Goal: Transaction & Acquisition: Subscribe to service/newsletter

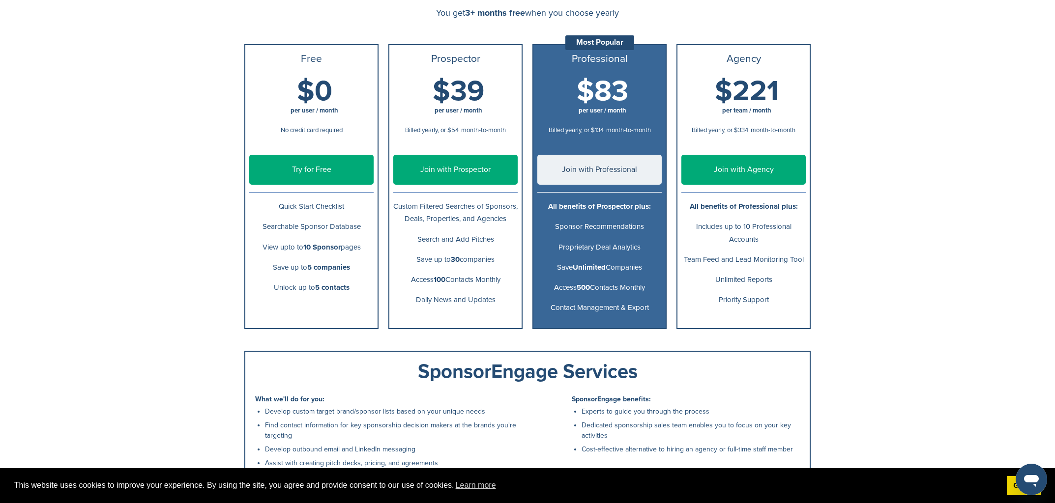
scroll to position [98, 0]
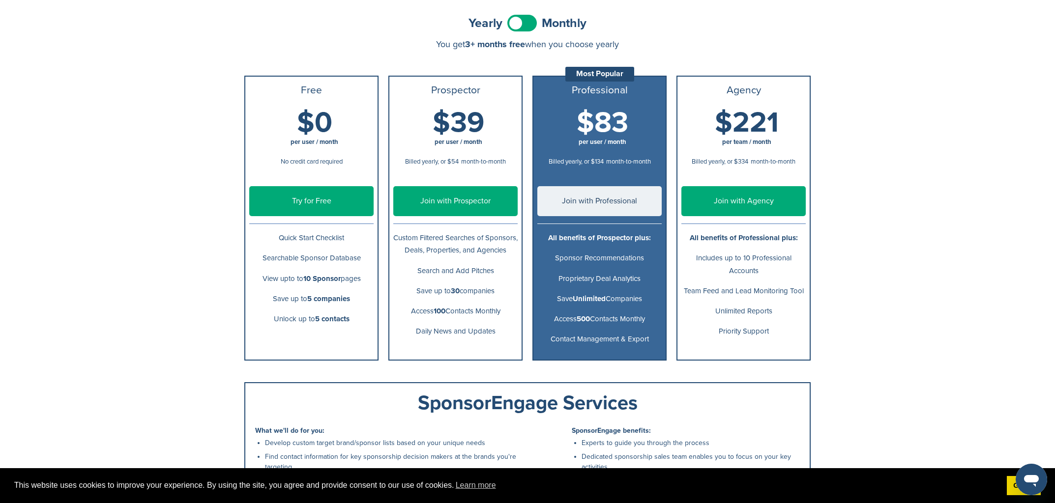
click at [245, 83] on ul "Free $0 per user / month No credit card required Try for Free Quick Start Check…" at bounding box center [311, 218] width 134 height 285
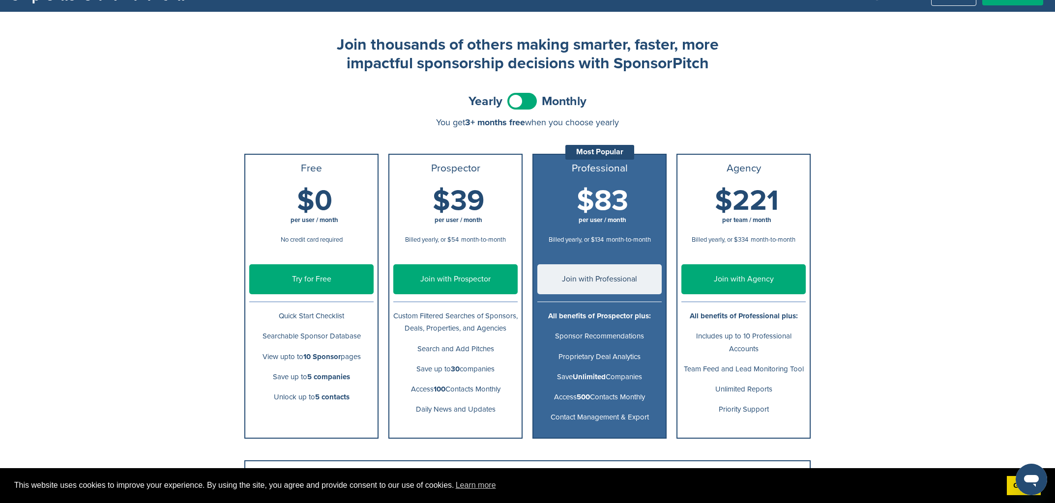
scroll to position [21, 0]
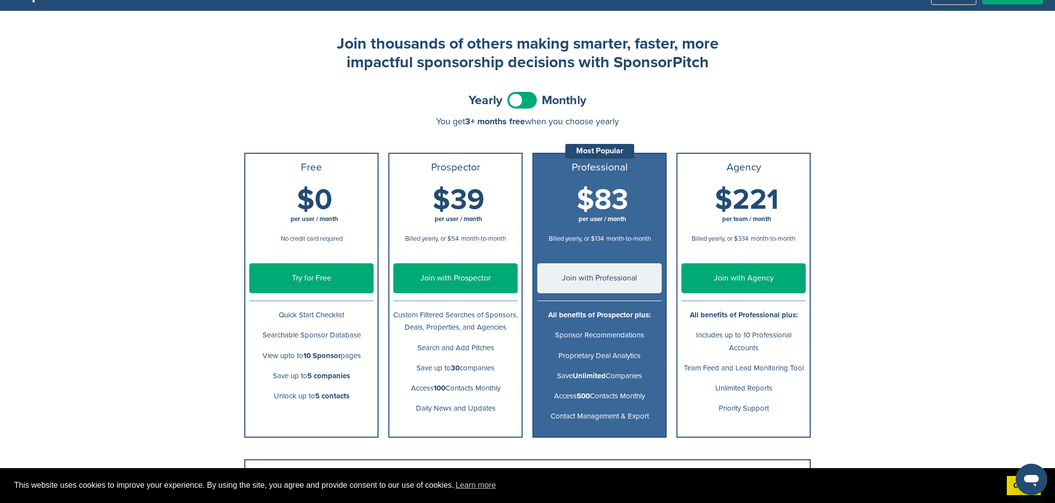
click at [314, 274] on link "Try for Free" at bounding box center [311, 278] width 124 height 30
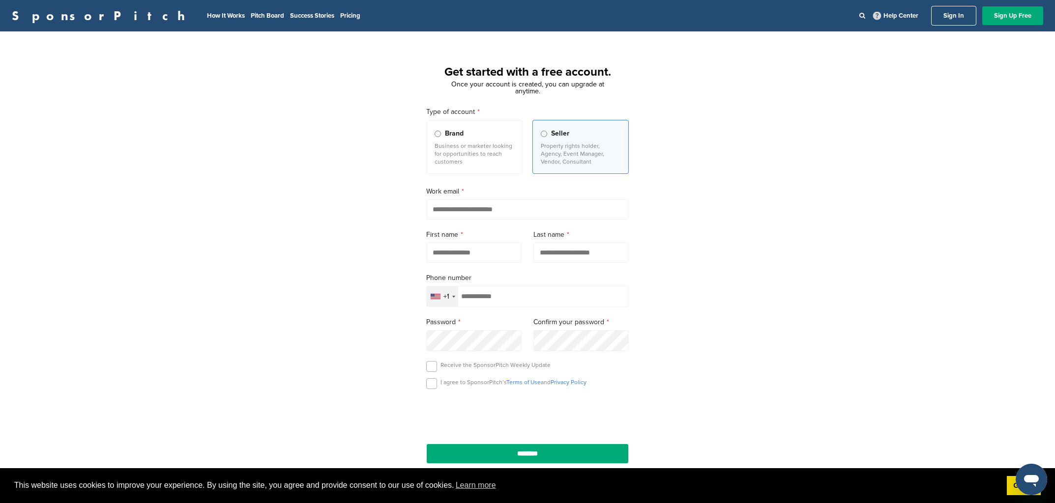
click at [562, 211] on input "email" at bounding box center [527, 210] width 202 height 20
type input "**********"
type input "*****"
type input "******"
type input "**********"
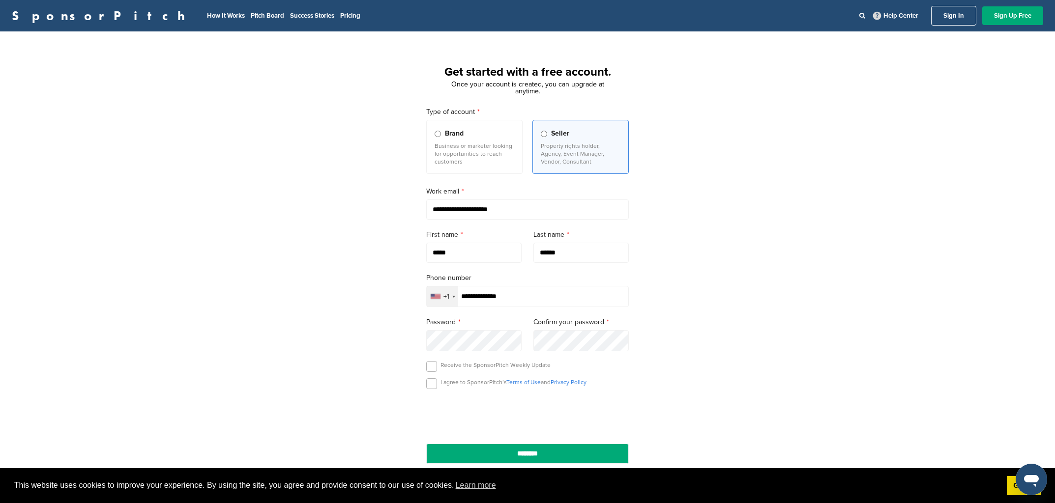
scroll to position [10, 0]
click at [426, 388] on div "**********" at bounding box center [527, 290] width 226 height 391
click at [429, 384] on label at bounding box center [431, 383] width 11 height 11
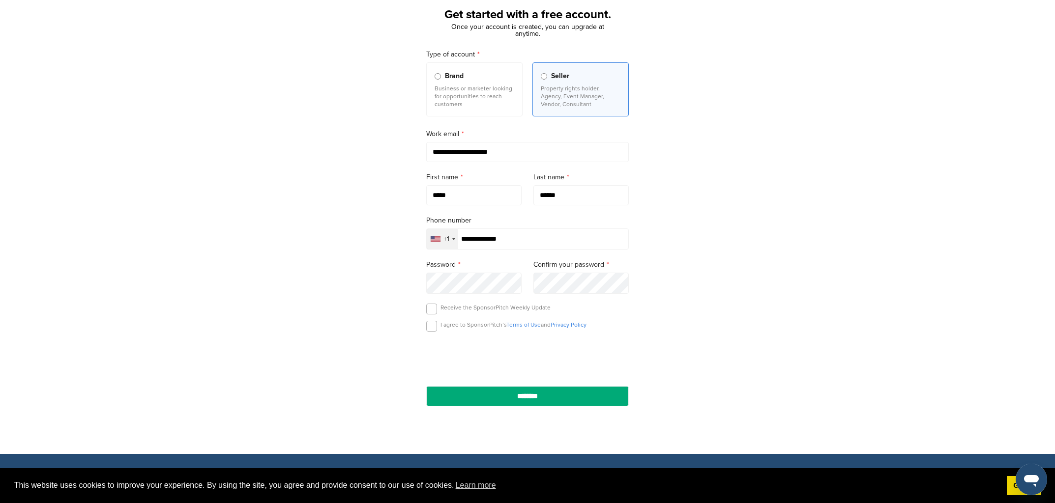
scroll to position [63, 0]
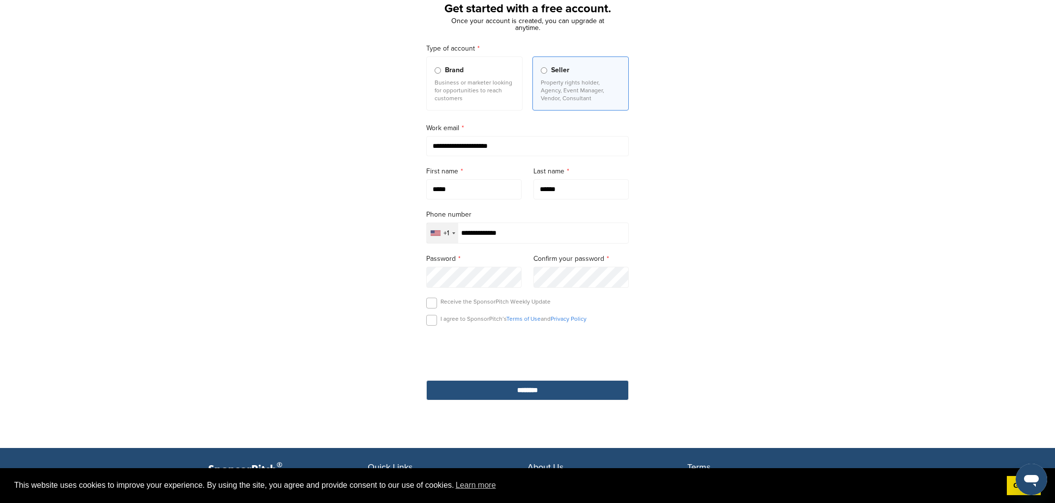
click at [504, 400] on input "********" at bounding box center [527, 390] width 202 height 20
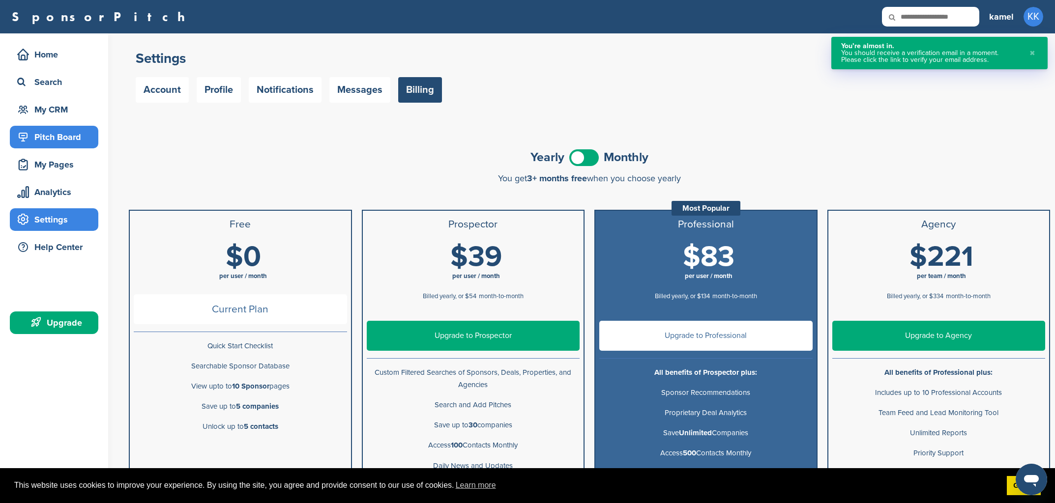
click at [40, 130] on div "Pitch Board" at bounding box center [57, 137] width 84 height 18
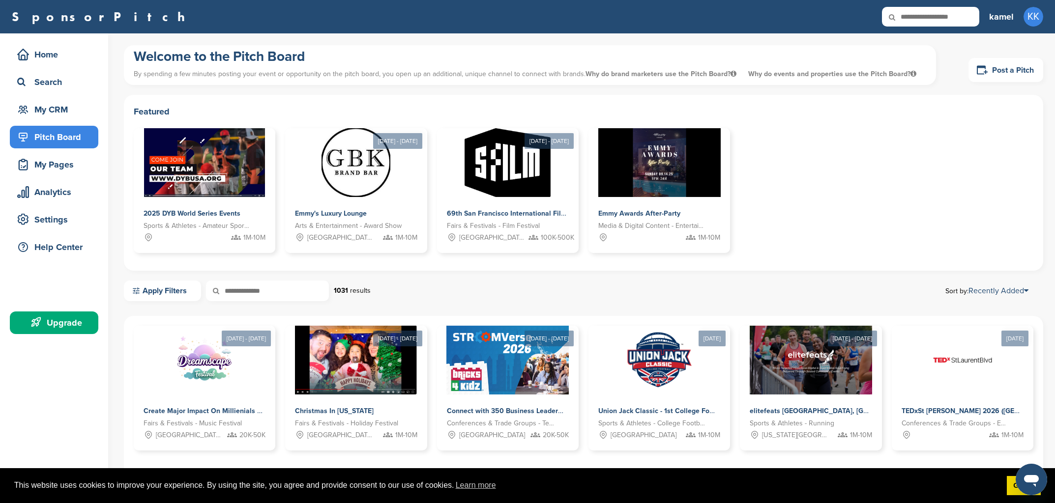
click at [123, 58] on div "Home Search My CRM Pitch Board My Pages Analytics Settings Help Center Upgrade …" at bounding box center [527, 349] width 1055 height 633
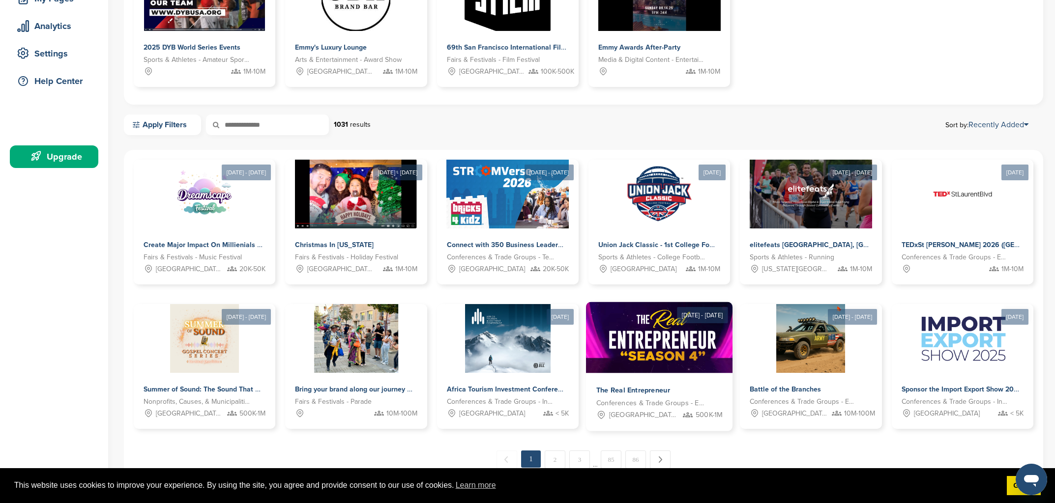
scroll to position [164, 0]
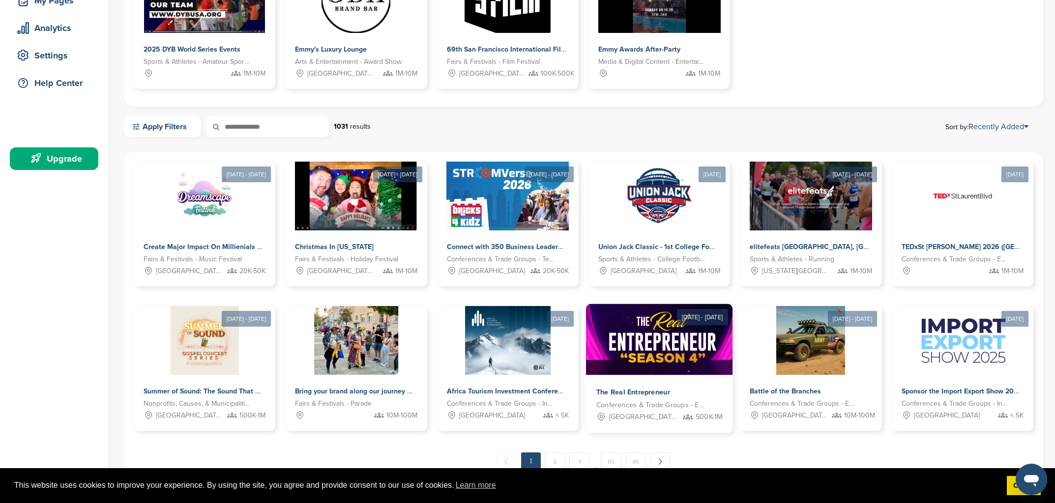
click at [651, 331] on img at bounding box center [662, 339] width 153 height 71
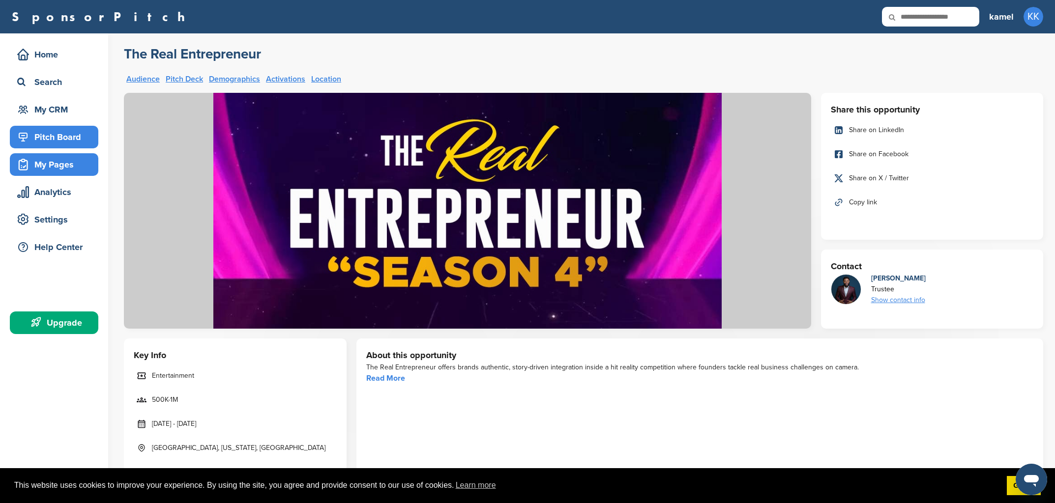
click at [59, 154] on div "My Pages" at bounding box center [54, 164] width 88 height 23
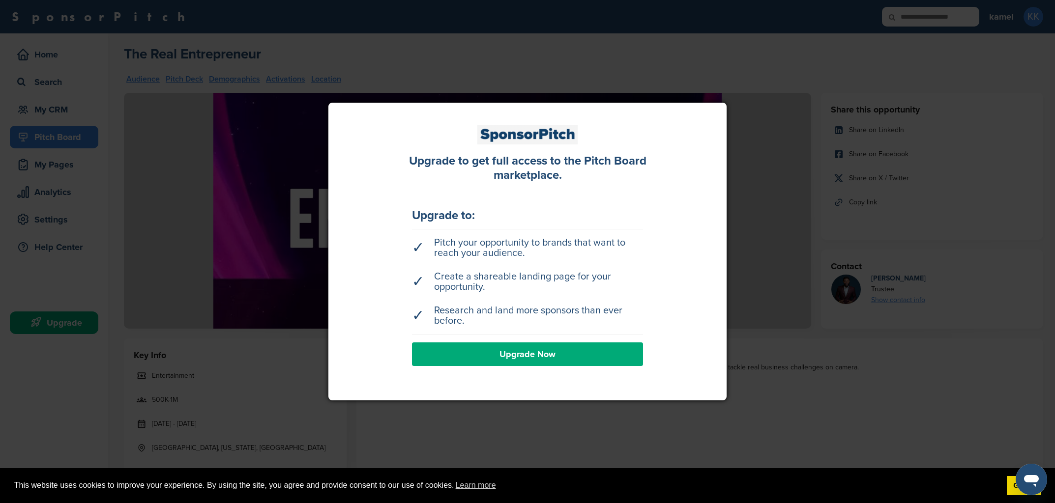
scroll to position [1, 0]
click at [525, 348] on link "Upgrade Now" at bounding box center [527, 354] width 231 height 24
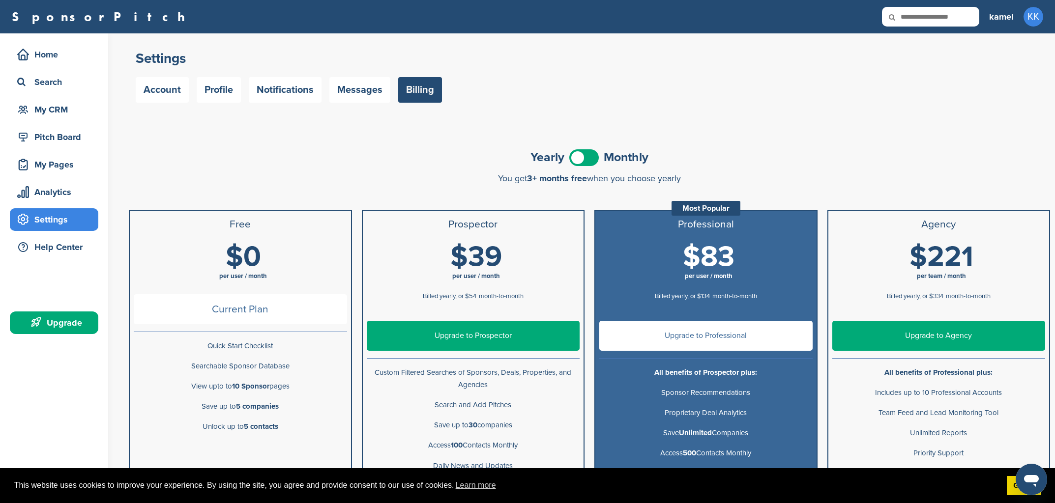
click at [362, 177] on div "You get 3+ months free when you choose yearly" at bounding box center [589, 178] width 921 height 10
click at [70, 186] on div "Analytics" at bounding box center [57, 192] width 84 height 18
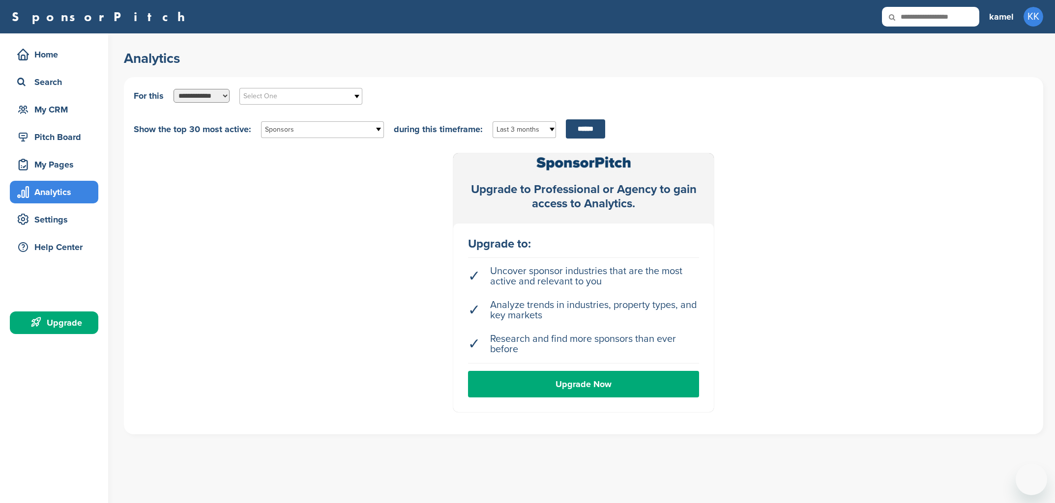
click at [62, 108] on div "My CRM" at bounding box center [57, 110] width 84 height 18
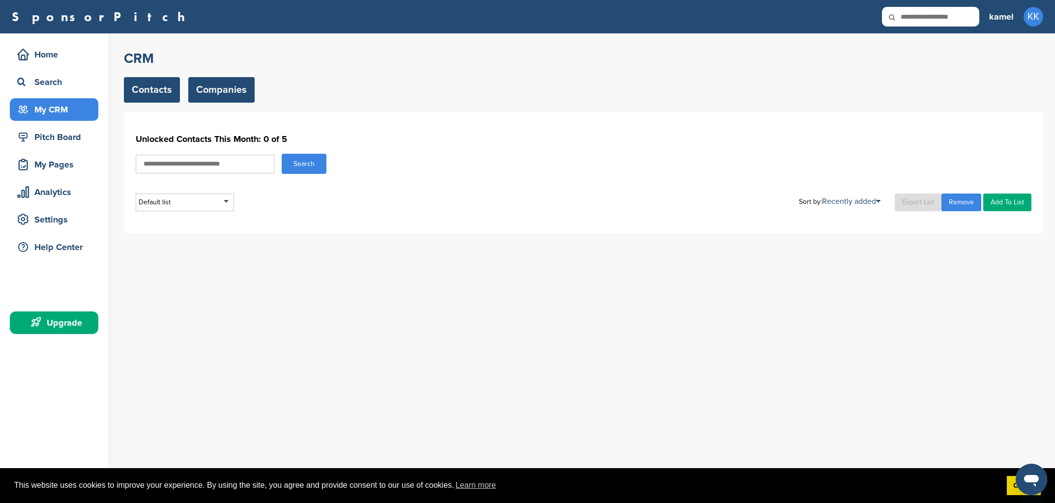
click at [206, 96] on link "Companies" at bounding box center [221, 90] width 66 height 26
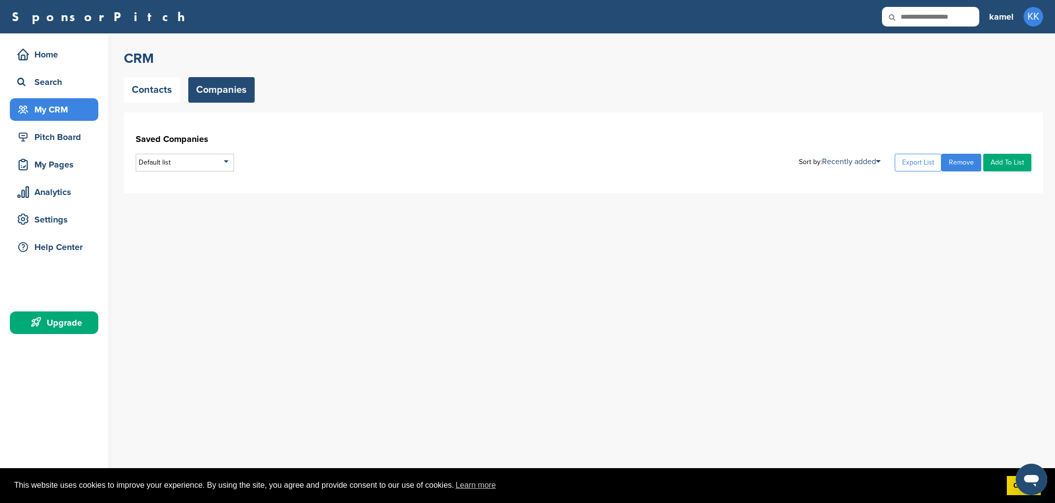
drag, startPoint x: 179, startPoint y: 167, endPoint x: 180, endPoint y: 148, distance: 18.7
click at [179, 167] on div "Default list" at bounding box center [185, 163] width 98 height 18
drag, startPoint x: 170, startPoint y: 123, endPoint x: 51, endPoint y: 94, distance: 121.8
click at [168, 122] on div "Saved Companies Default list Default List Sort by: Recently added Recently adde…" at bounding box center [583, 153] width 919 height 81
click at [26, 75] on div "Search" at bounding box center [57, 82] width 84 height 18
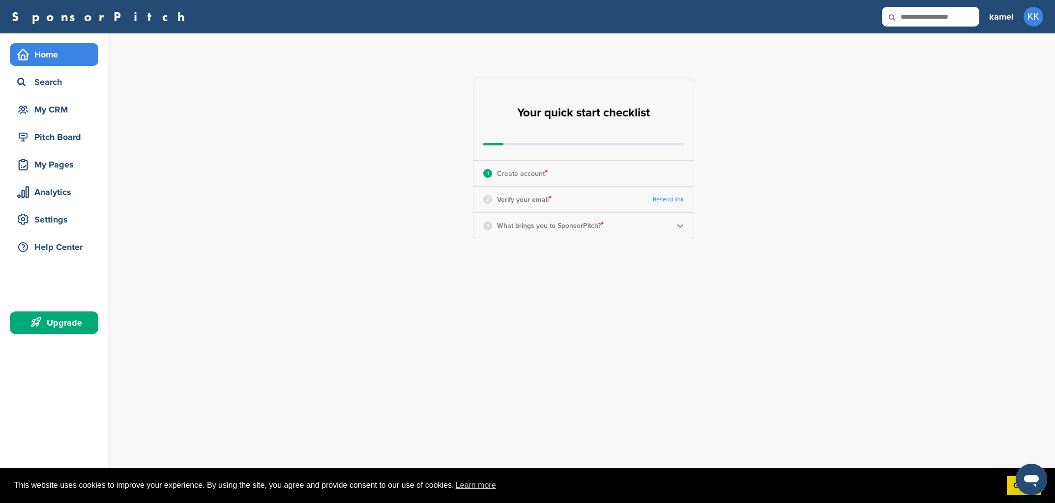
click at [42, 50] on div "Home" at bounding box center [57, 55] width 84 height 18
click at [666, 224] on div "3 What brings you to SponsorPitch? *" at bounding box center [583, 226] width 220 height 26
click at [678, 228] on img at bounding box center [679, 225] width 7 height 7
